Goal: Information Seeking & Learning: Learn about a topic

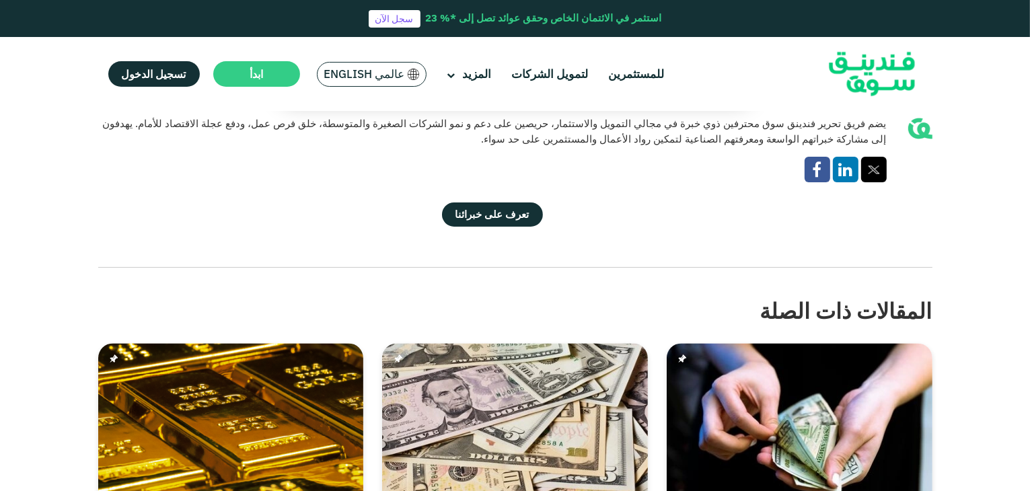
scroll to position [2764, 0]
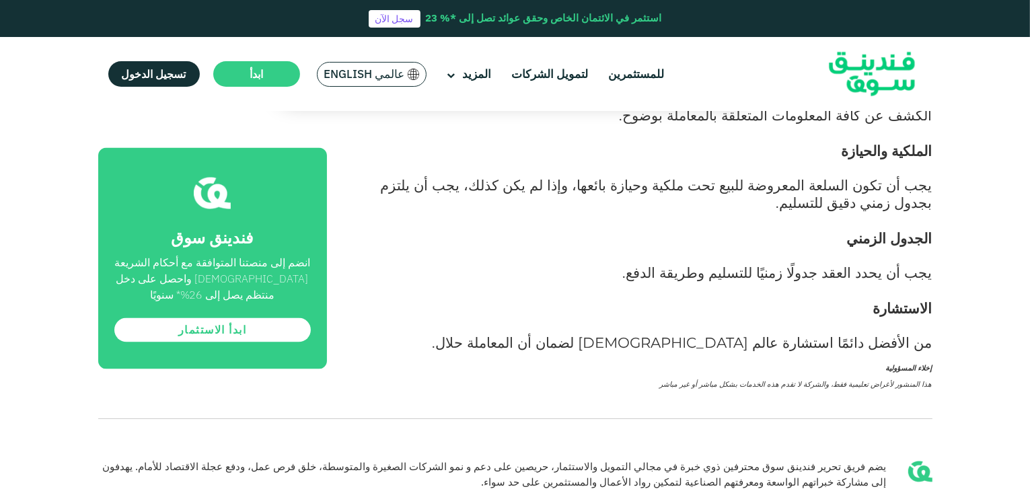
scroll to position [2447, 0]
